Goal: Transaction & Acquisition: Purchase product/service

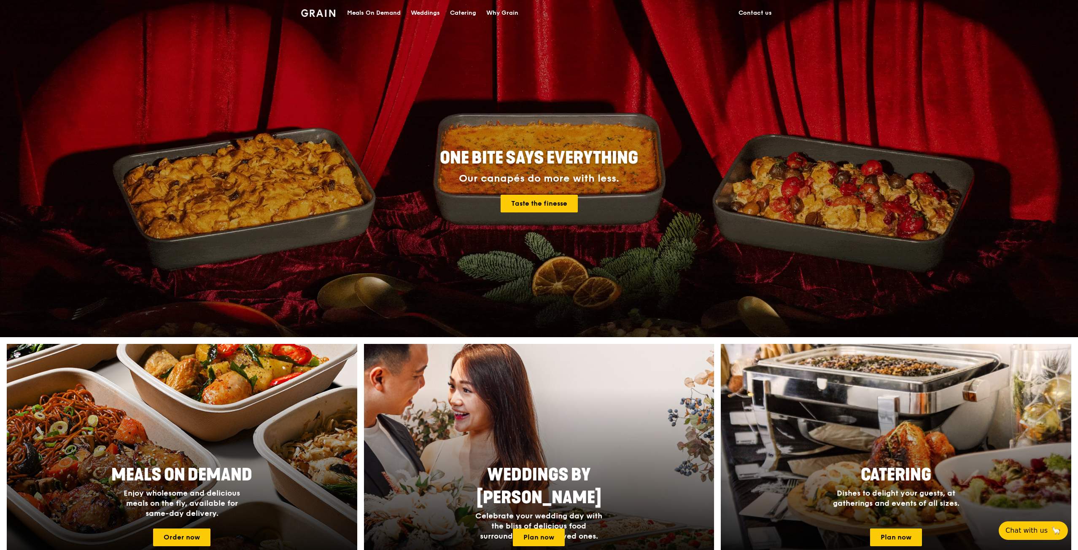
click at [754, 12] on link "Contact us" at bounding box center [754, 12] width 43 height 25
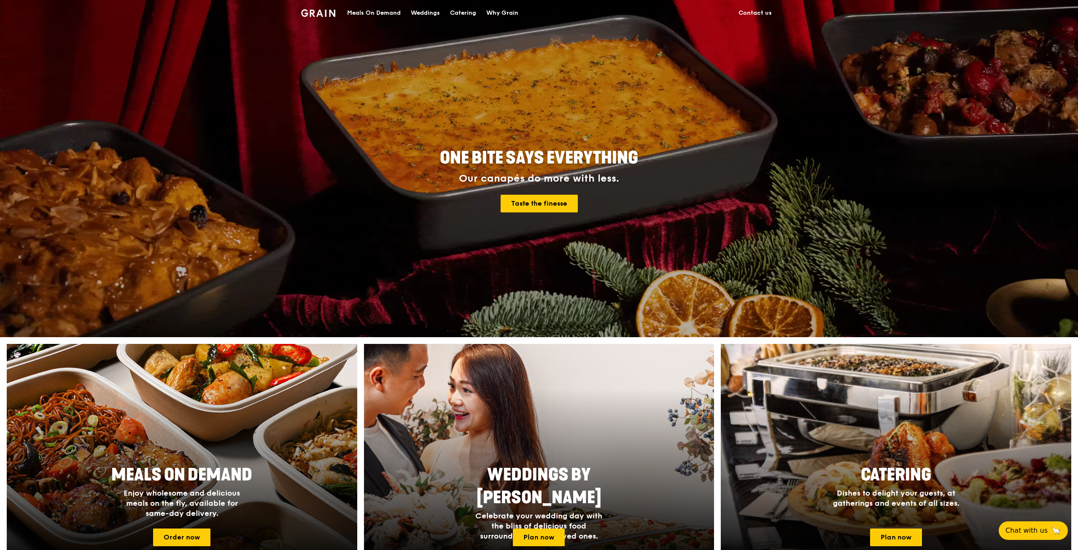
click at [367, 11] on div "Meals On Demand" at bounding box center [374, 12] width 54 height 25
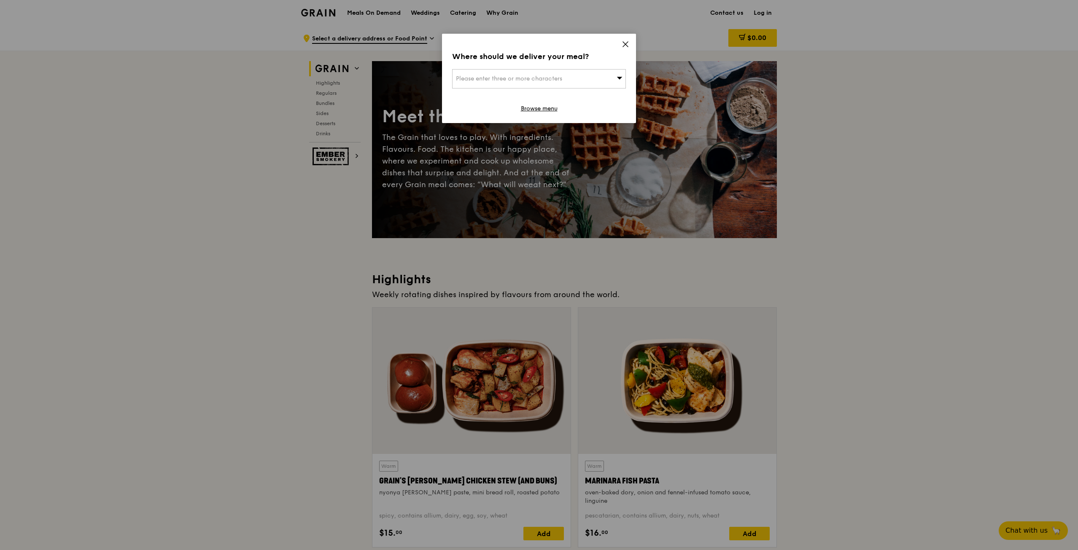
click at [619, 75] on icon at bounding box center [620, 78] width 6 height 6
click at [480, 81] on input "search" at bounding box center [539, 79] width 173 height 19
type input "328704"
click at [509, 99] on div "[DATE][STREET_ADDRESS][PERSON_NAME]" at bounding box center [518, 100] width 125 height 17
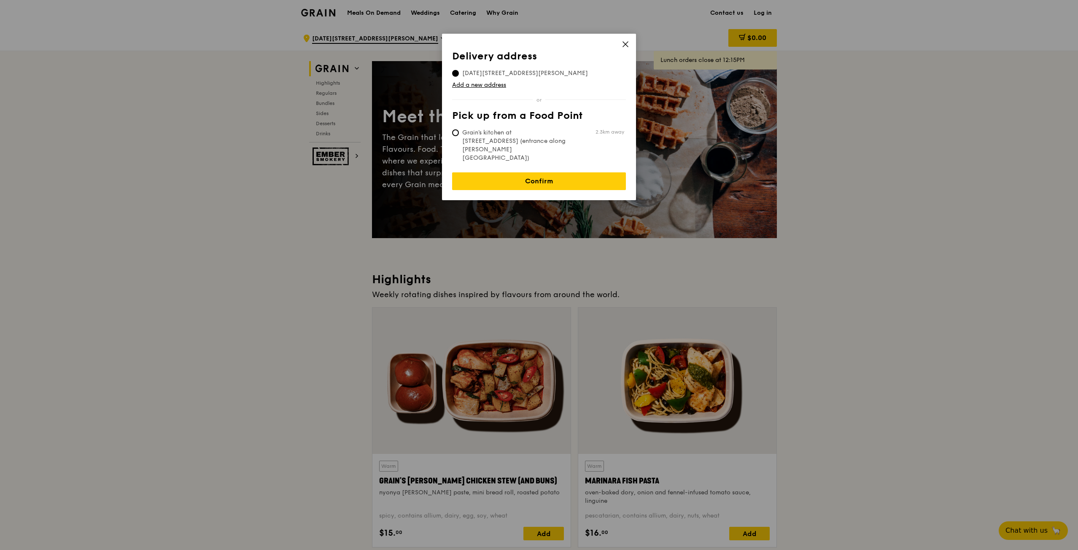
drag, startPoint x: 528, startPoint y: 162, endPoint x: 537, endPoint y: 163, distance: 9.0
click at [528, 172] on link "Confirm" at bounding box center [539, 181] width 174 height 18
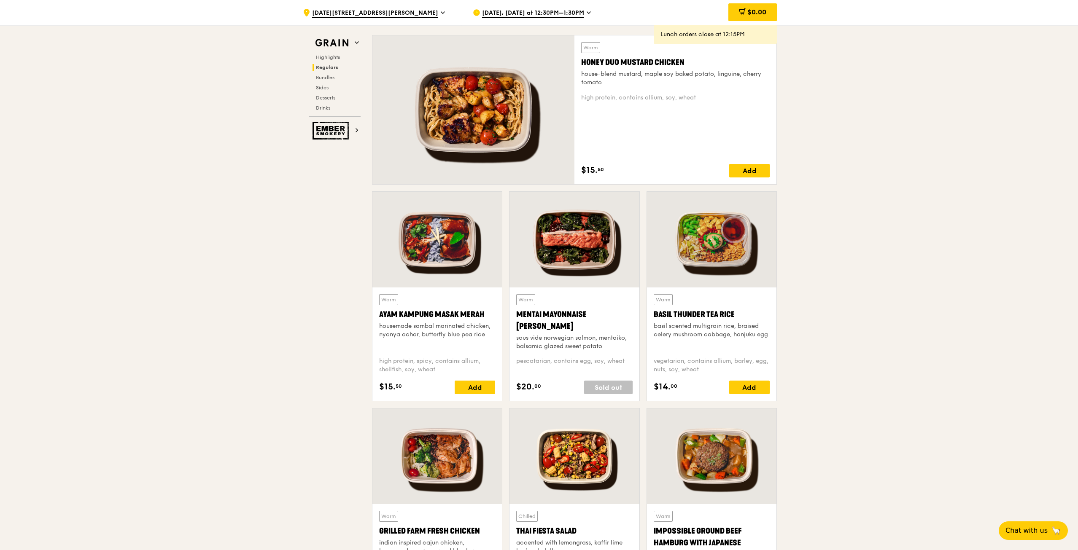
scroll to position [590, 0]
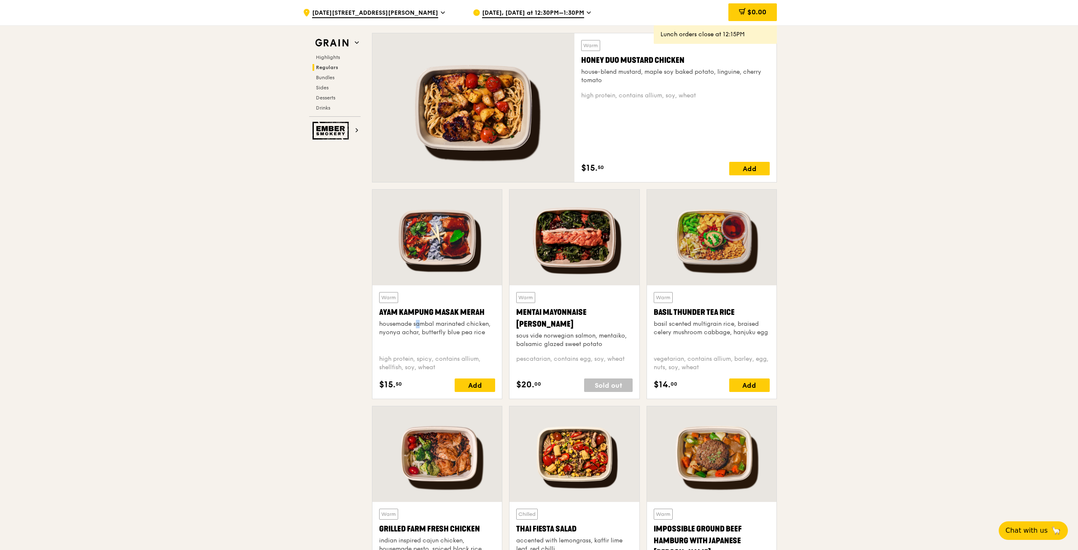
click at [403, 320] on div "housemade sambal marinated chicken, nyonya achar, butterfly blue pea rice" at bounding box center [437, 328] width 116 height 17
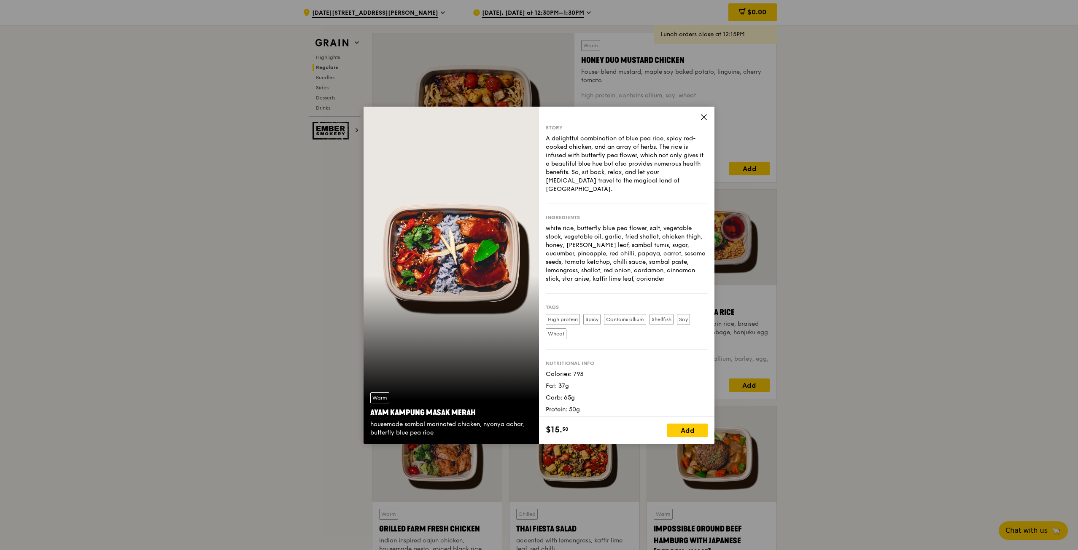
drag, startPoint x: 428, startPoint y: 415, endPoint x: 480, endPoint y: 413, distance: 51.9
click at [480, 413] on div "Ayam Kampung Masak Merah" at bounding box center [451, 413] width 162 height 12
copy div "Masak Merah"
